Goal: Task Accomplishment & Management: Use online tool/utility

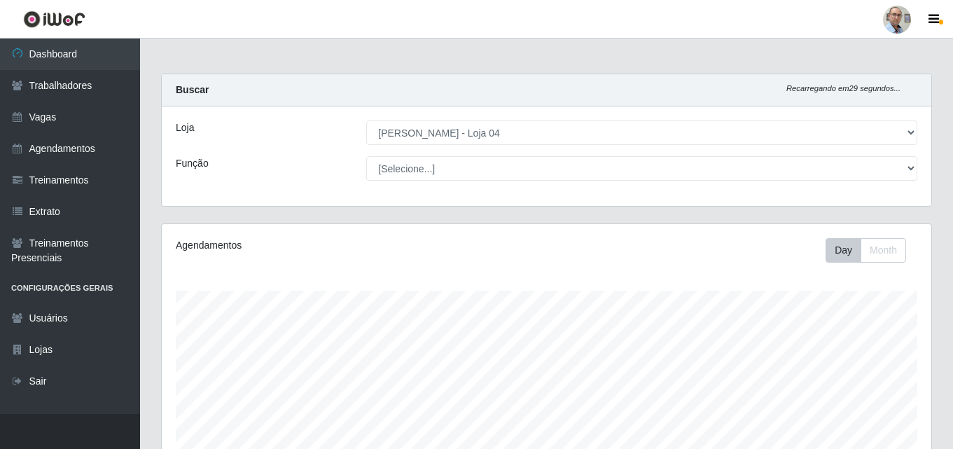
select select "251"
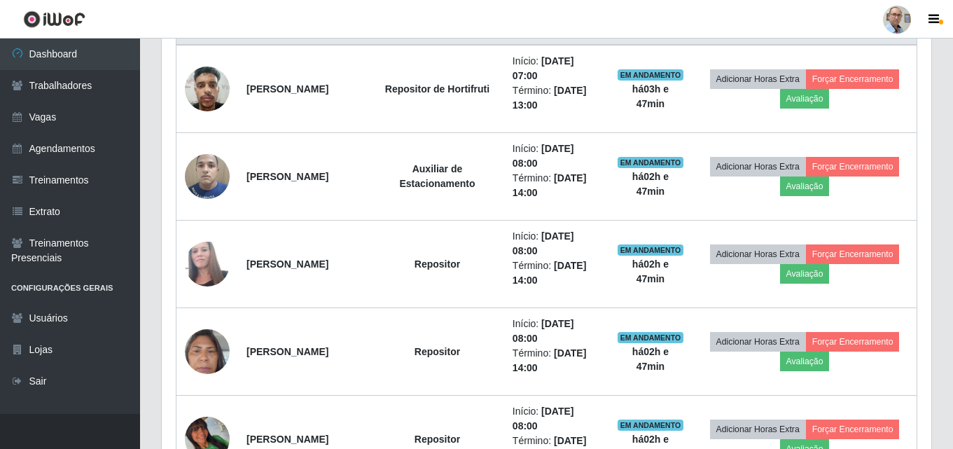
scroll to position [652, 0]
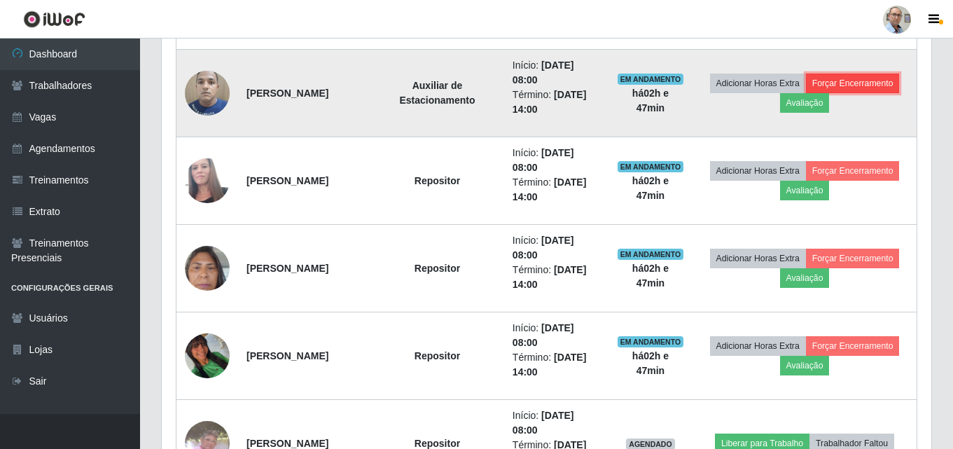
click at [811, 93] on button "Forçar Encerramento" at bounding box center [853, 83] width 94 height 20
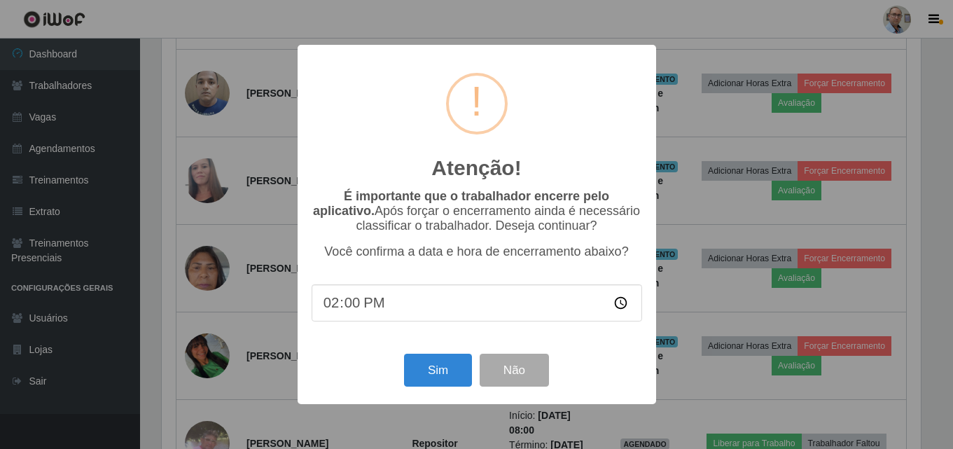
scroll to position [290, 762]
type input "10:00"
click at [441, 379] on button "Sim" at bounding box center [439, 369] width 68 height 33
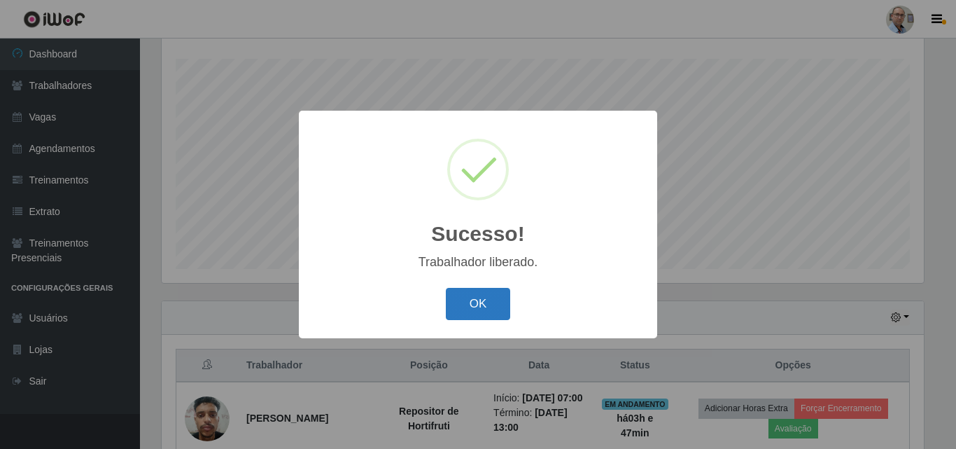
click at [473, 305] on button "OK" at bounding box center [478, 304] width 65 height 33
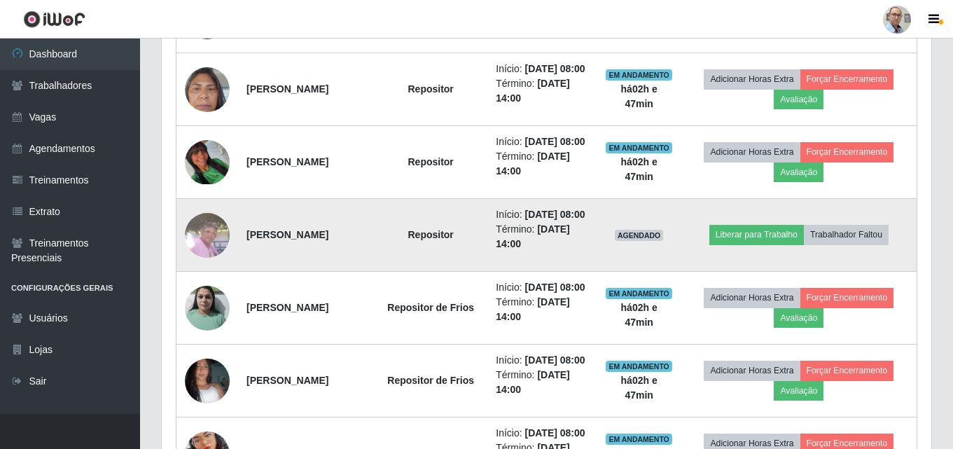
scroll to position [792, 0]
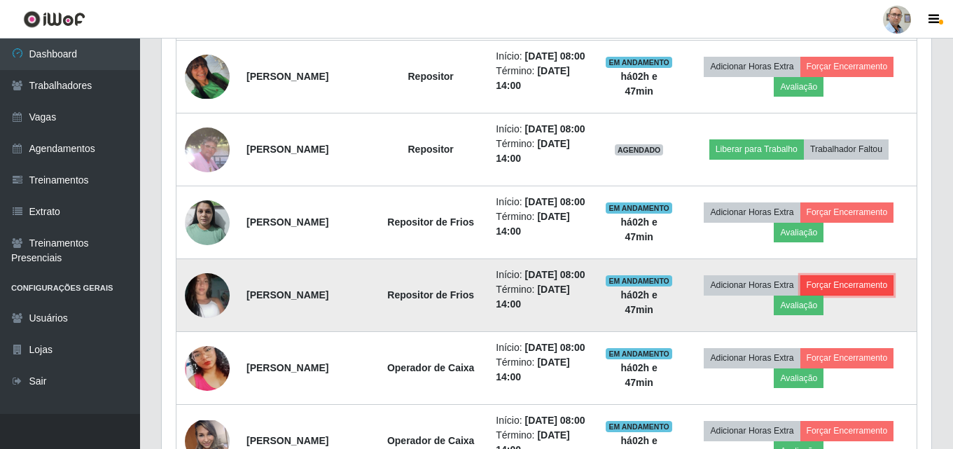
click at [800, 295] on button "Forçar Encerramento" at bounding box center [847, 285] width 94 height 20
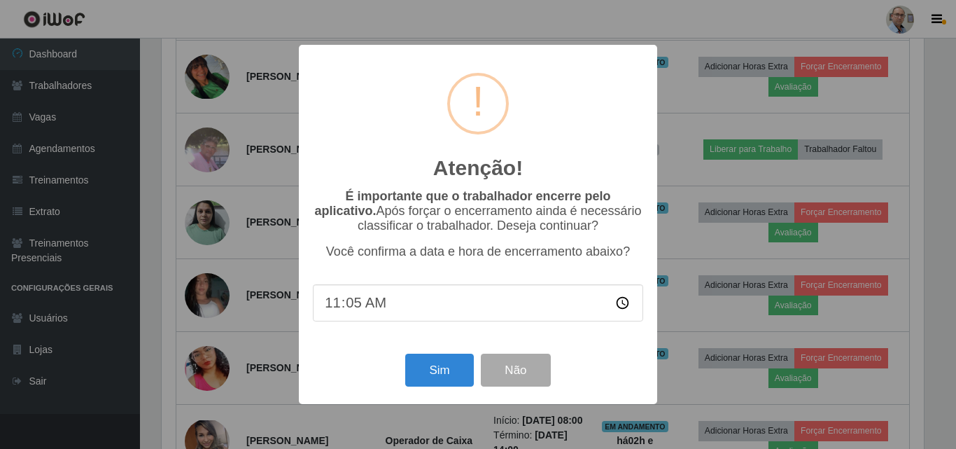
type input "11:50"
click at [419, 375] on button "Sim" at bounding box center [439, 369] width 68 height 33
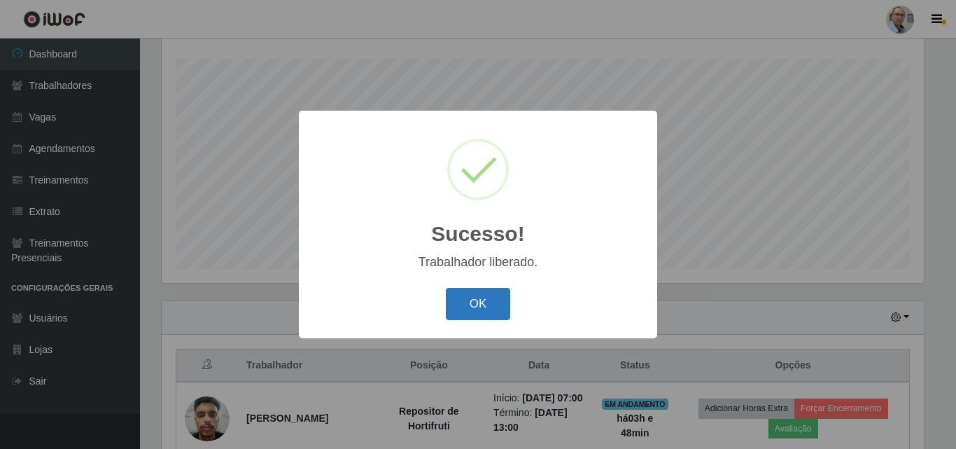
click at [484, 297] on button "OK" at bounding box center [478, 304] width 65 height 33
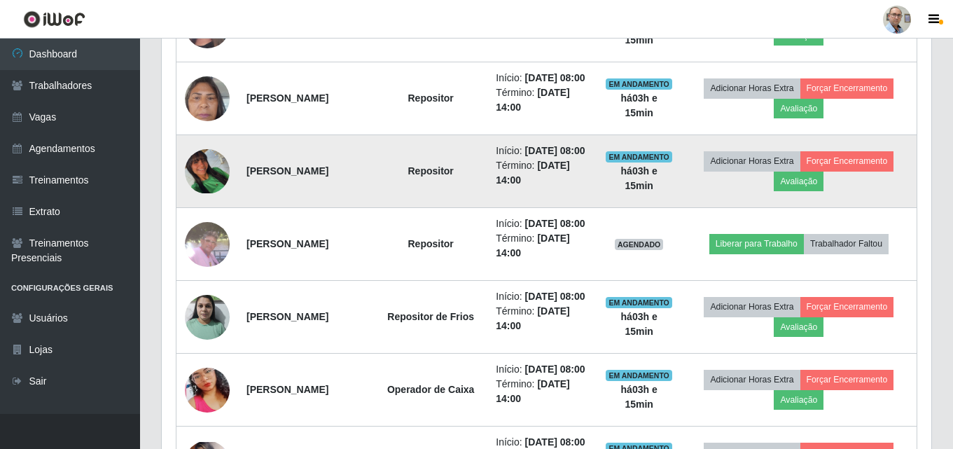
scroll to position [722, 0]
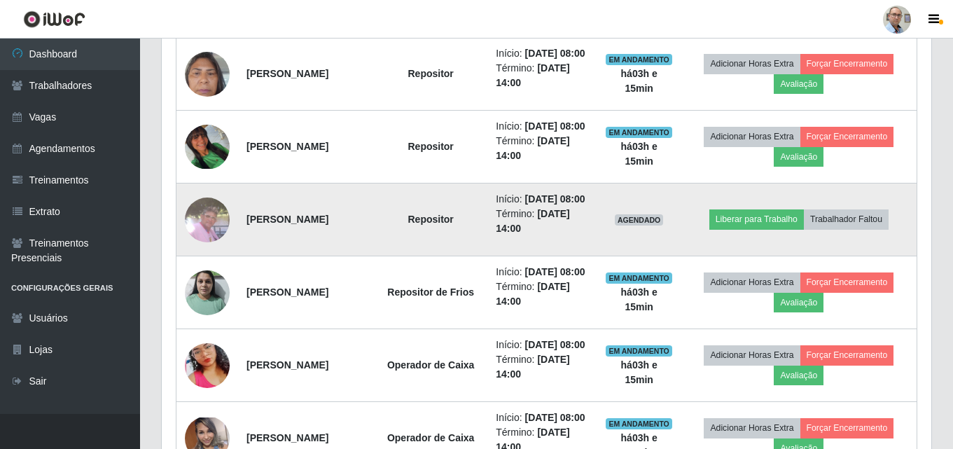
click at [204, 242] on img at bounding box center [207, 219] width 45 height 45
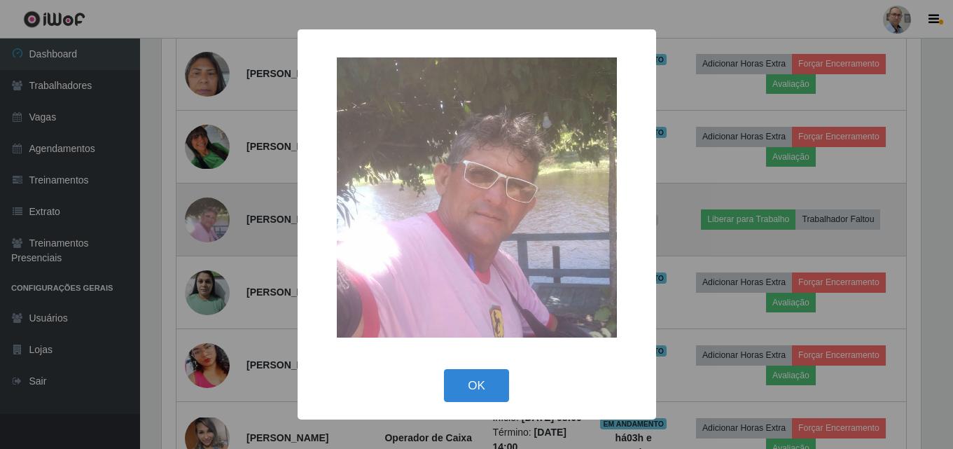
scroll to position [290, 762]
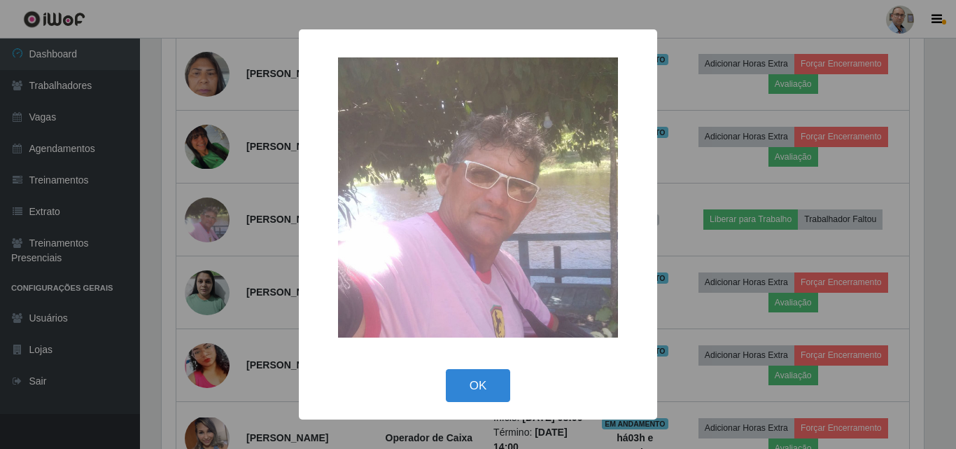
click at [703, 268] on div "× OK Cancel" at bounding box center [478, 224] width 956 height 449
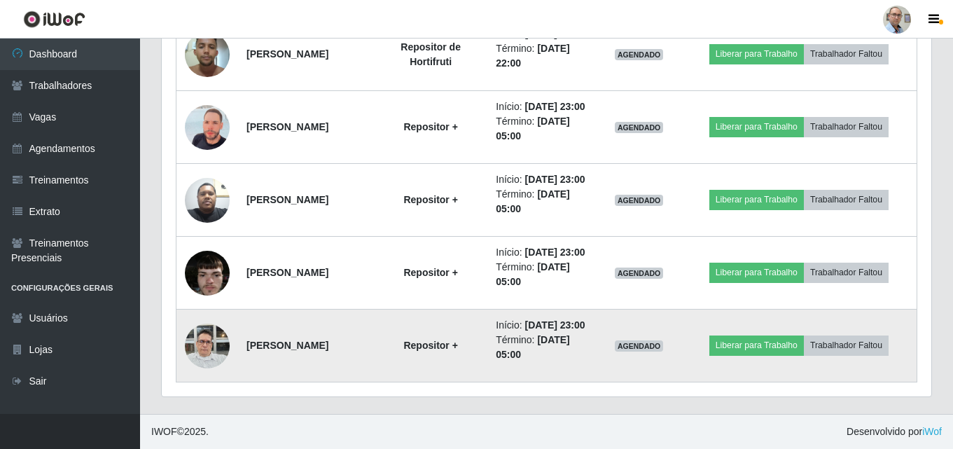
scroll to position [2647, 0]
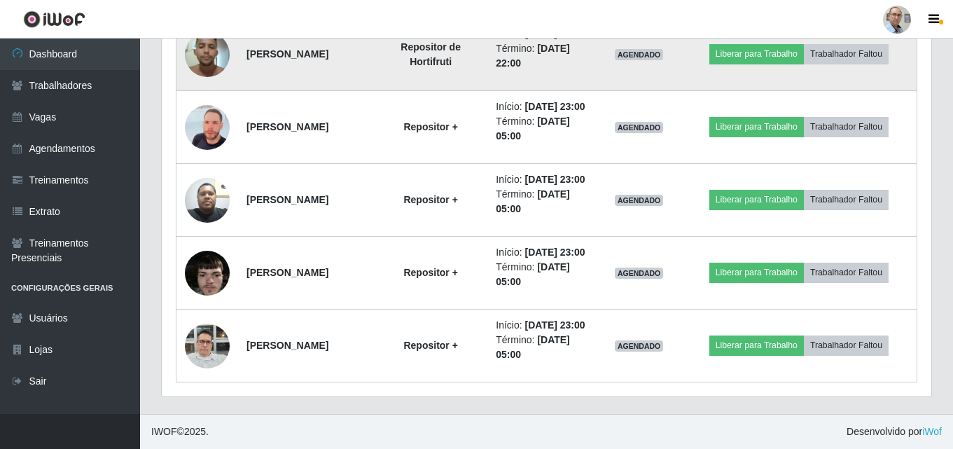
click at [207, 84] on img at bounding box center [207, 53] width 45 height 59
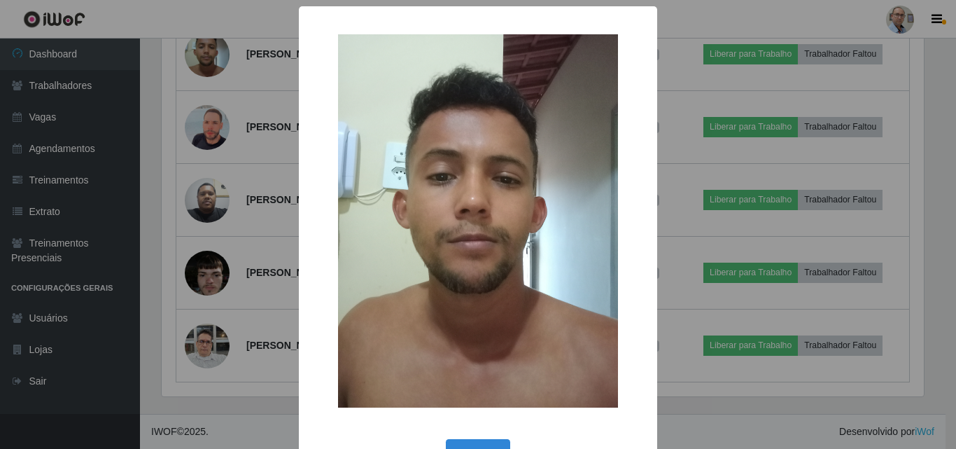
click at [688, 284] on div "× OK Cancel" at bounding box center [478, 224] width 956 height 449
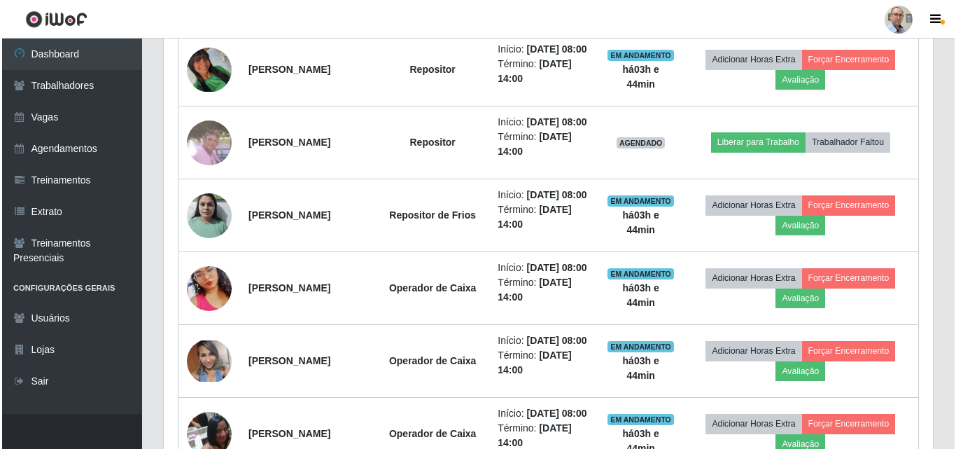
scroll to position [827, 0]
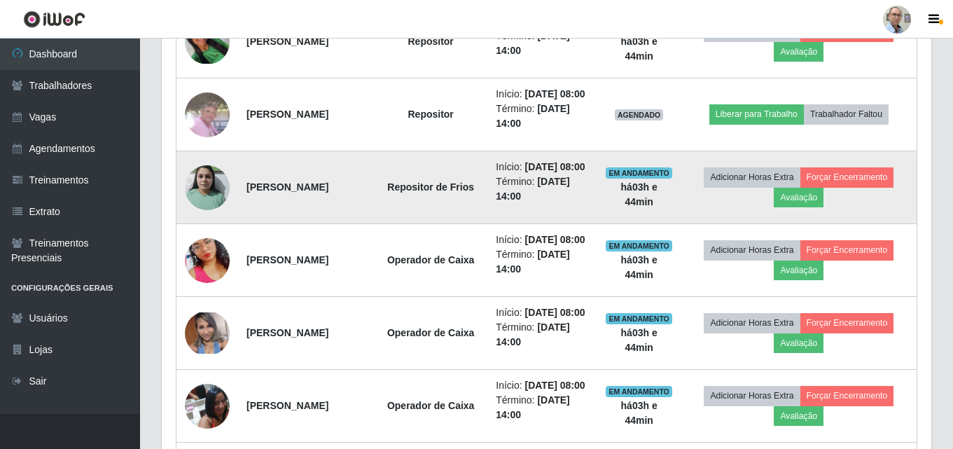
click at [202, 217] on img at bounding box center [207, 186] width 45 height 59
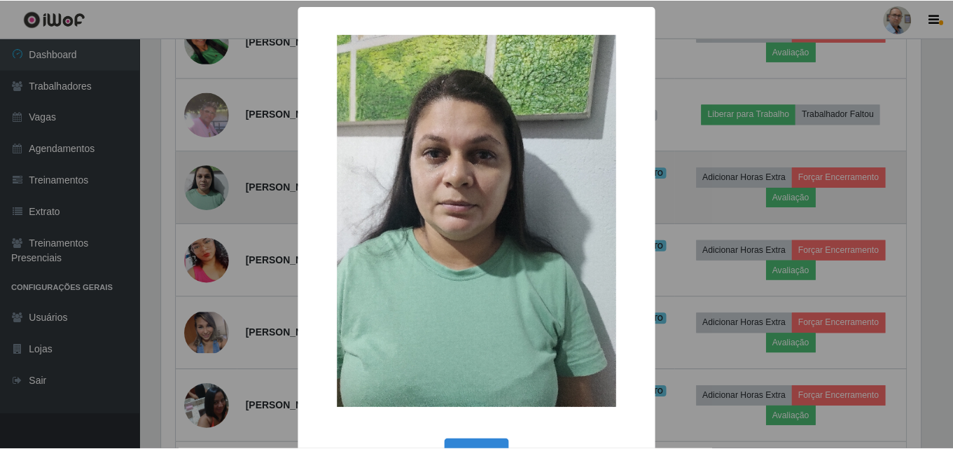
scroll to position [290, 762]
click at [202, 267] on div "× OK Cancel" at bounding box center [478, 224] width 956 height 449
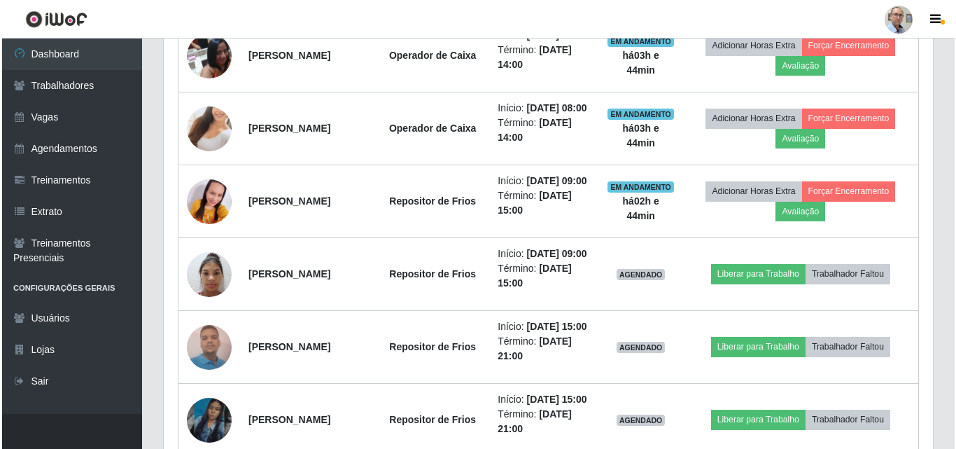
scroll to position [1247, 0]
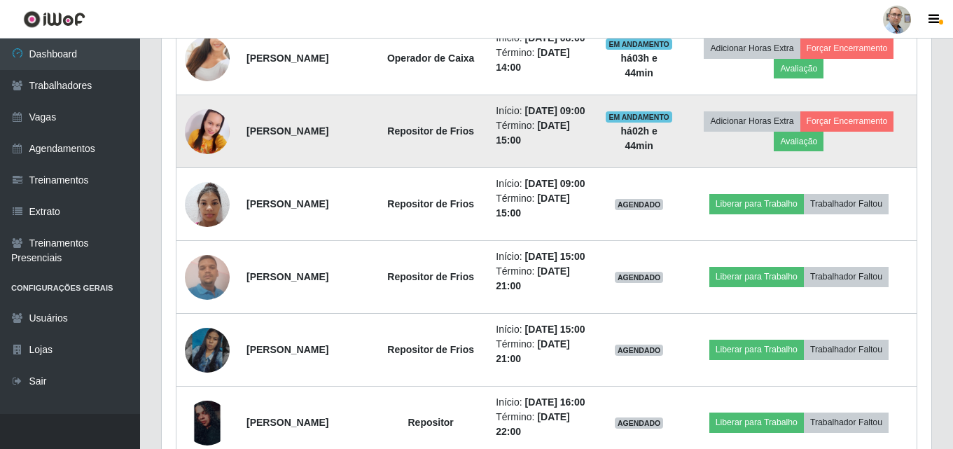
click at [213, 178] on img at bounding box center [207, 131] width 45 height 94
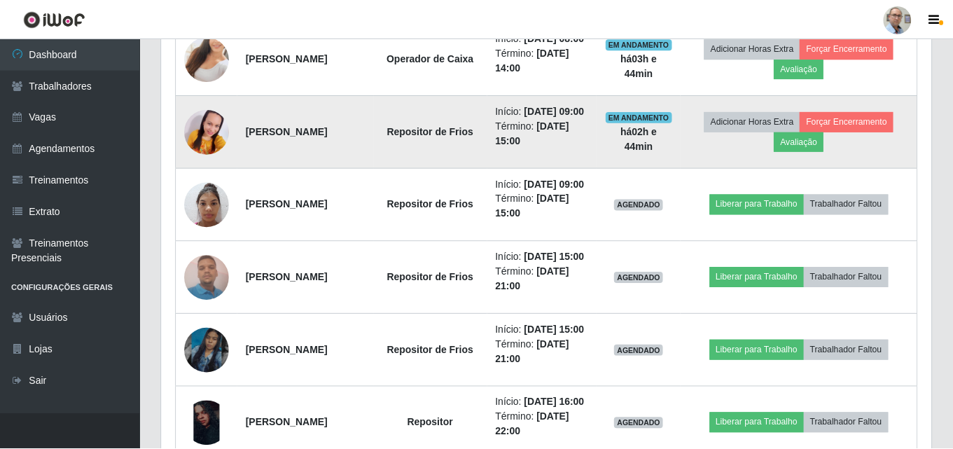
scroll to position [290, 762]
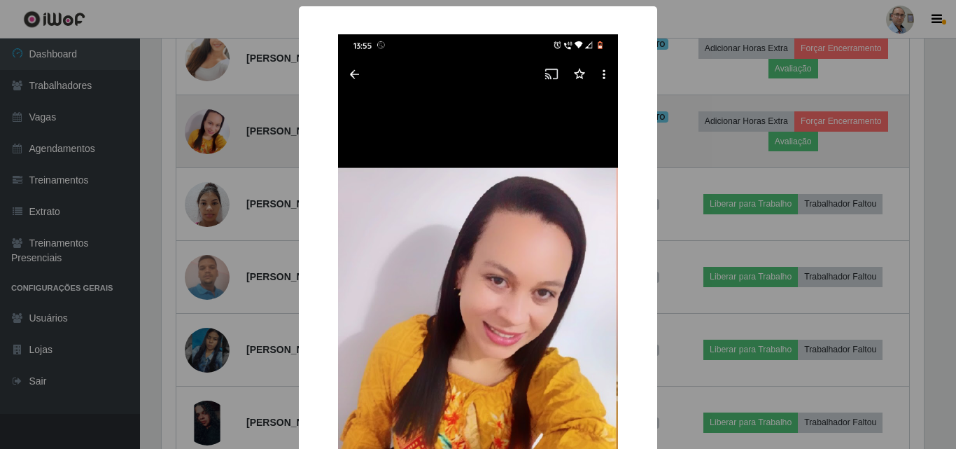
click at [213, 293] on div "× OK Cancel" at bounding box center [478, 224] width 956 height 449
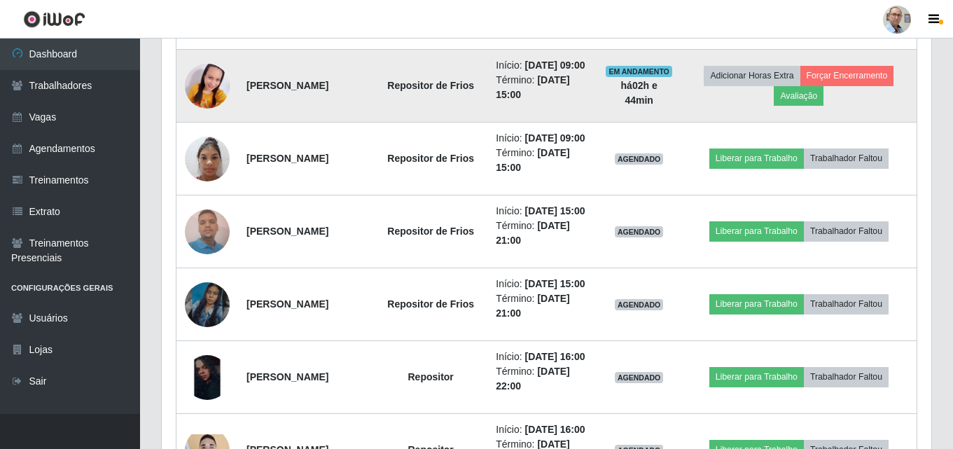
scroll to position [1317, 0]
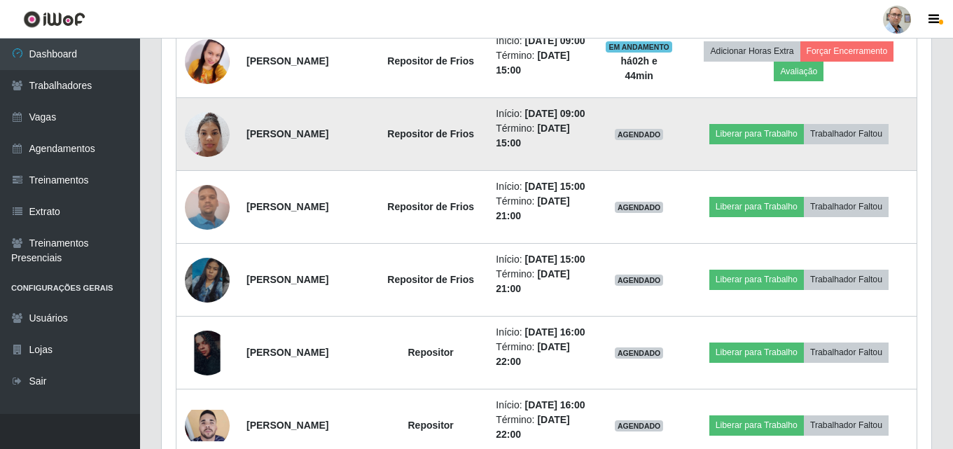
click at [201, 164] on img at bounding box center [207, 133] width 45 height 59
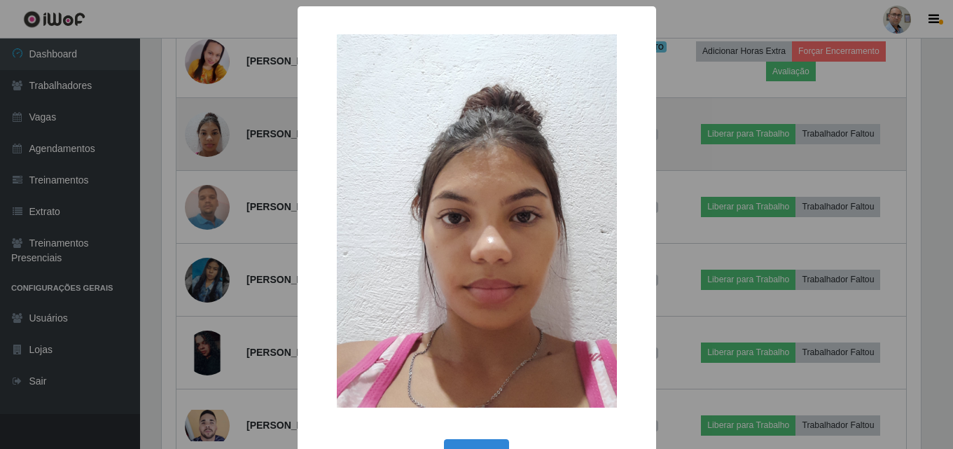
scroll to position [290, 762]
click at [201, 306] on div "× OK Cancel" at bounding box center [478, 224] width 956 height 449
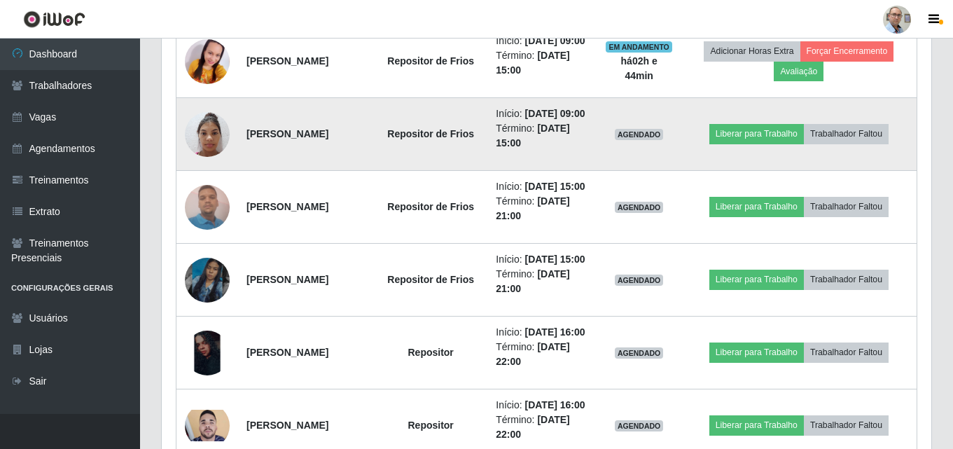
scroll to position [1247, 0]
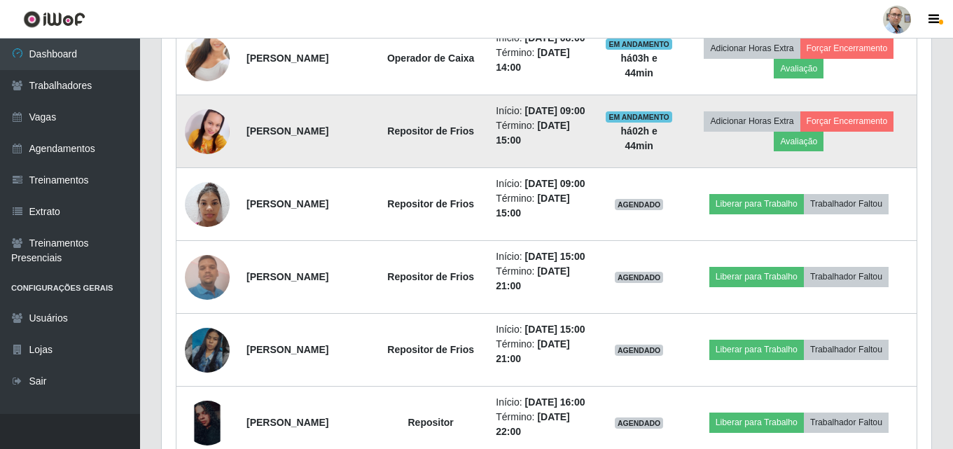
click at [227, 178] on img at bounding box center [207, 131] width 45 height 94
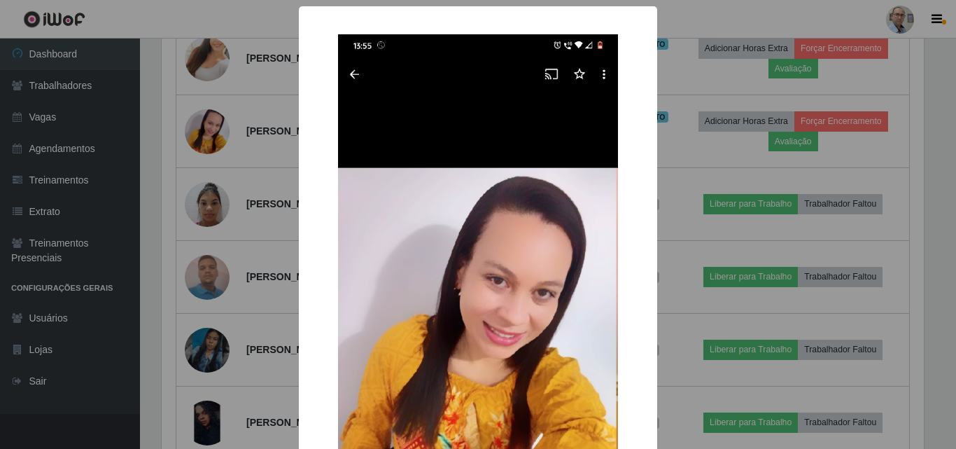
click at [818, 65] on div "× OK Cancel" at bounding box center [478, 224] width 956 height 449
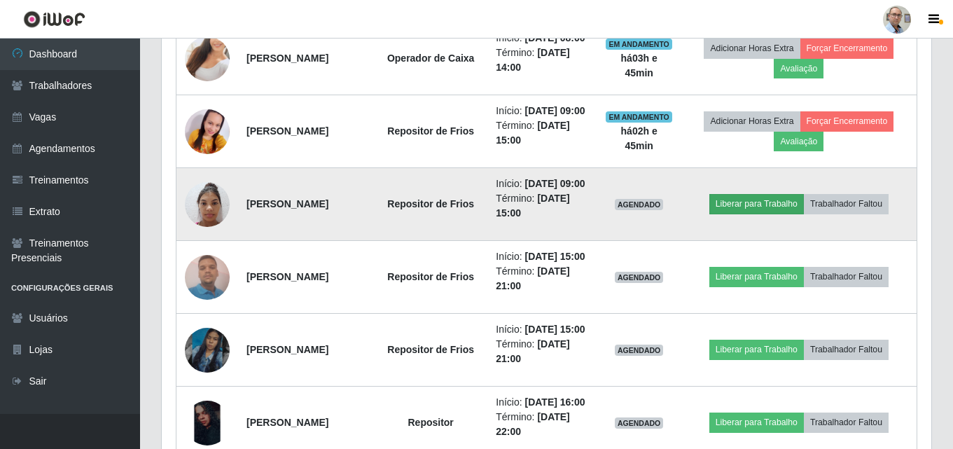
scroll to position [290, 769]
click at [858, 213] on button "Trabalhador Faltou" at bounding box center [846, 204] width 85 height 20
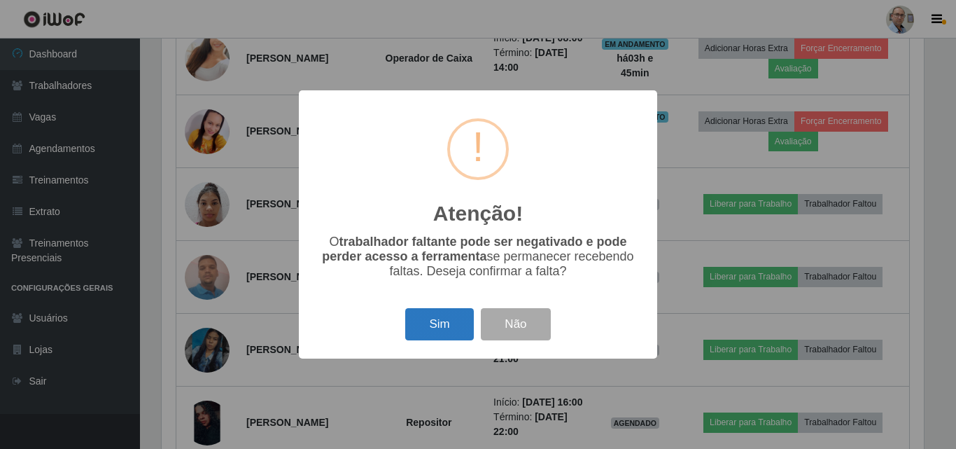
click at [427, 323] on button "Sim" at bounding box center [439, 324] width 68 height 33
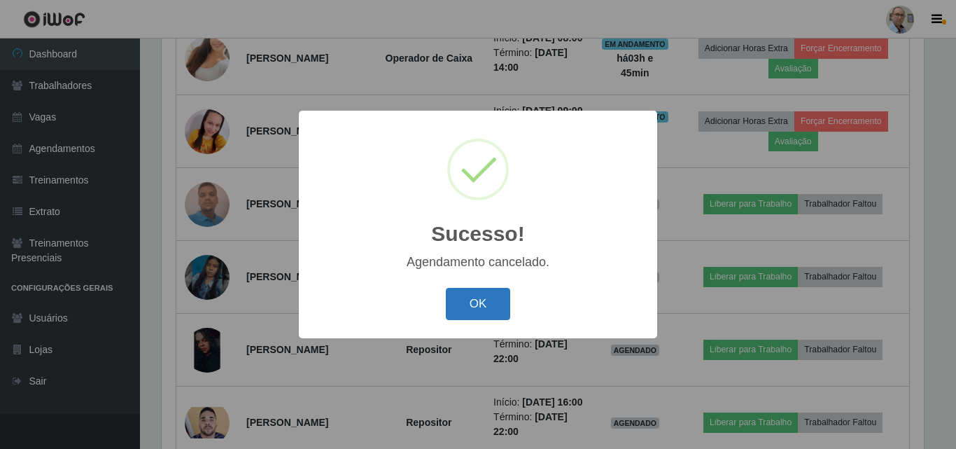
click at [493, 307] on button "OK" at bounding box center [478, 304] width 65 height 33
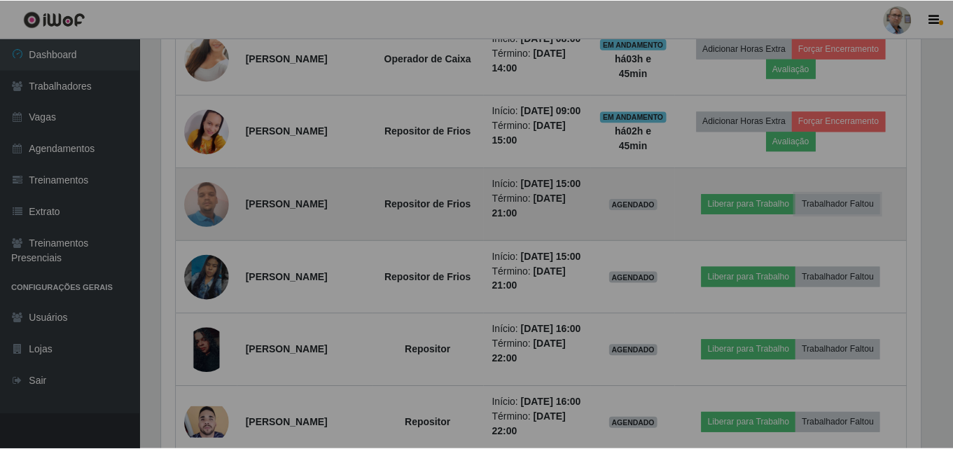
scroll to position [290, 769]
